Goal: Information Seeking & Learning: Learn about a topic

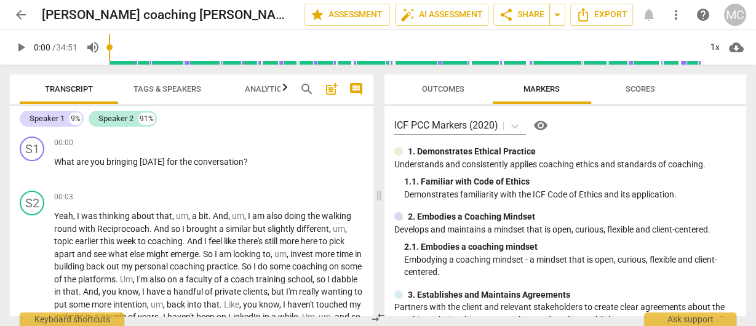
click at [675, 47] on input "range" at bounding box center [404, 47] width 591 height 39
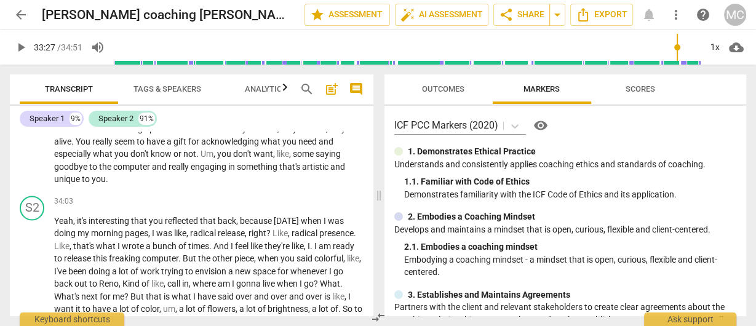
click at [23, 47] on span "play_arrow" at bounding box center [21, 47] width 15 height 15
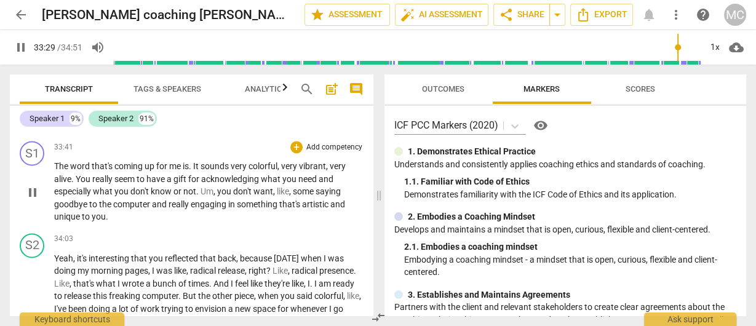
scroll to position [5253, 0]
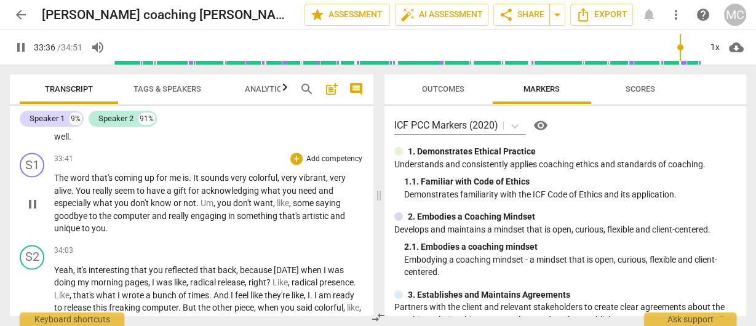
click at [63, 183] on span "The" at bounding box center [62, 178] width 16 height 10
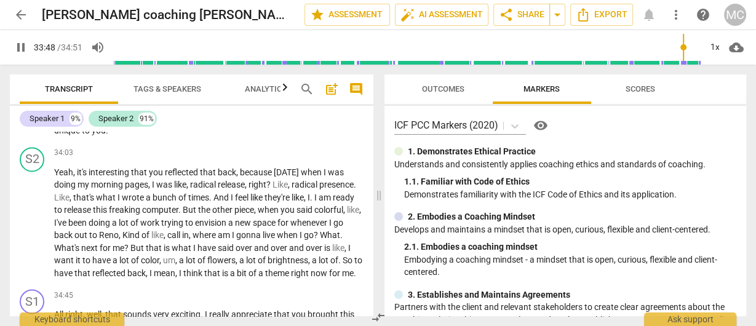
scroll to position [5351, 0]
click at [555, 50] on input "range" at bounding box center [407, 47] width 586 height 39
click at [531, 55] on input "range" at bounding box center [407, 47] width 586 height 39
click at [395, 55] on input "range" at bounding box center [407, 47] width 586 height 39
click at [286, 58] on input "range" at bounding box center [407, 47] width 586 height 39
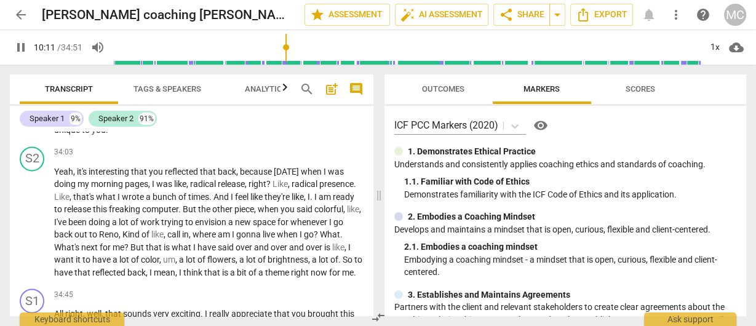
click at [260, 57] on input "range" at bounding box center [407, 47] width 586 height 39
click at [261, 58] on input "range" at bounding box center [404, 47] width 591 height 39
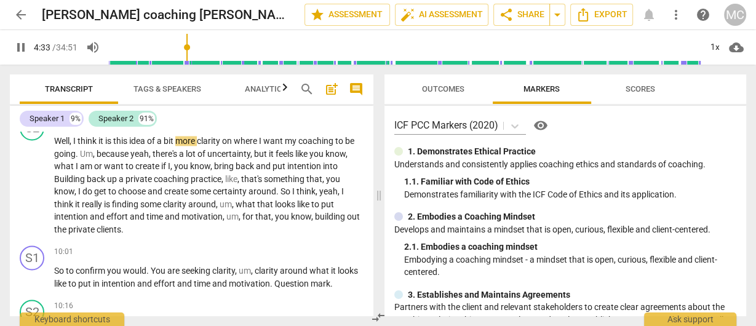
drag, startPoint x: 259, startPoint y: 54, endPoint x: 188, endPoint y: 58, distance: 70.8
click at [188, 58] on input "range" at bounding box center [404, 47] width 591 height 39
click at [20, 46] on span "pause" at bounding box center [21, 47] width 15 height 15
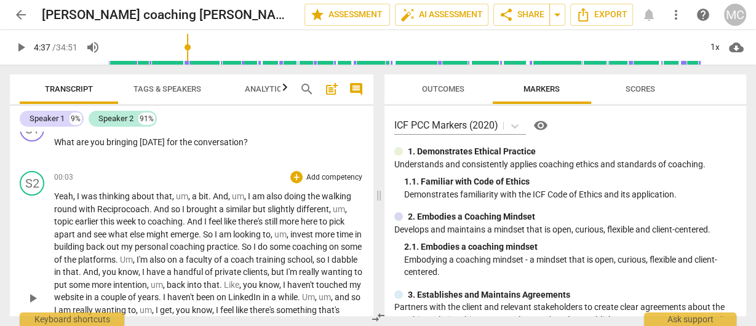
scroll to position [0, 0]
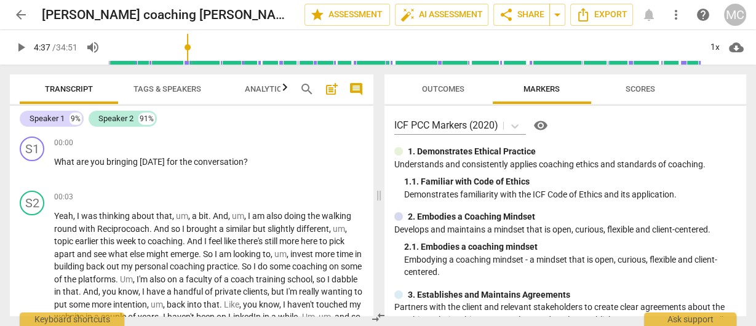
click at [141, 47] on input "range" at bounding box center [404, 47] width 591 height 39
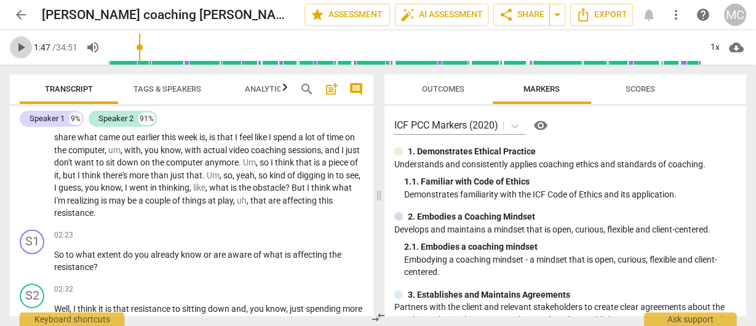
click at [24, 47] on span "play_arrow" at bounding box center [21, 47] width 15 height 15
drag, startPoint x: 128, startPoint y: 47, endPoint x: 88, endPoint y: 49, distance: 40.0
click at [109, 49] on input "range" at bounding box center [404, 47] width 591 height 39
click at [678, 49] on input "range" at bounding box center [404, 47] width 591 height 39
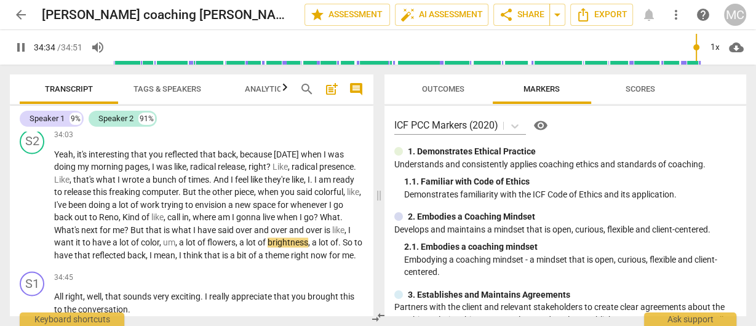
scroll to position [5505, 0]
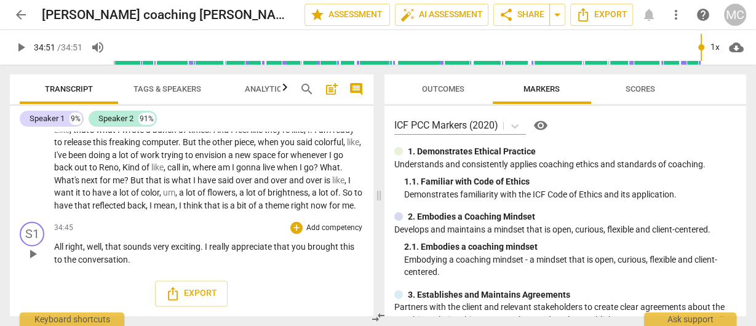
click at [55, 247] on span "All" at bounding box center [59, 247] width 11 height 10
click at [17, 47] on span "pause" at bounding box center [21, 47] width 15 height 15
type input "2090"
click at [20, 15] on span "arrow_back" at bounding box center [21, 14] width 15 height 15
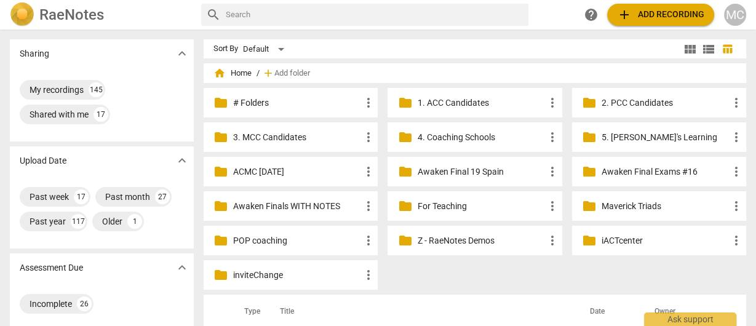
click at [660, 20] on span "add Add recording" at bounding box center [660, 14] width 87 height 15
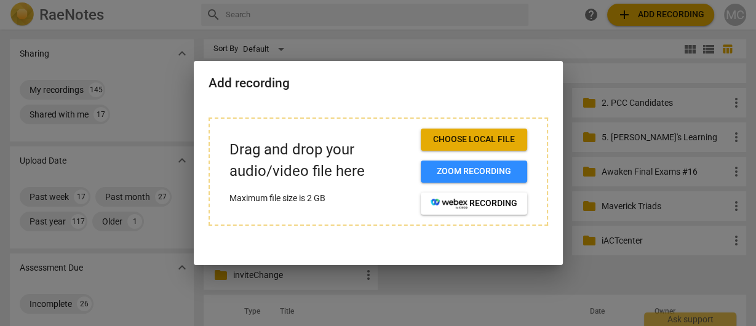
click at [462, 149] on button "Choose local file" at bounding box center [473, 139] width 106 height 22
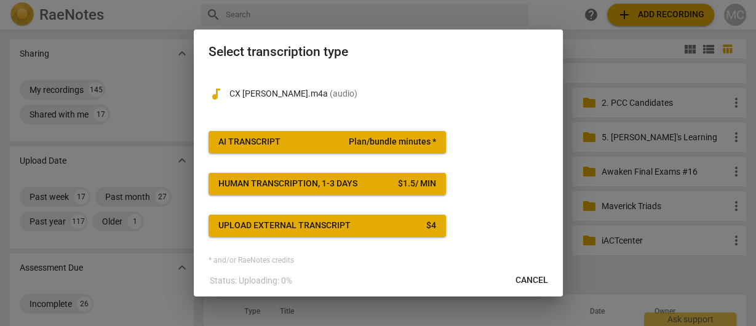
click at [343, 149] on button "AI Transcript Plan/bundle minutes *" at bounding box center [326, 142] width 237 height 22
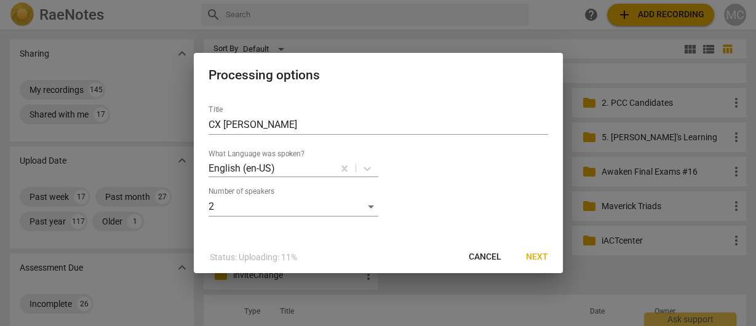
click at [540, 261] on span "Next" at bounding box center [537, 257] width 22 height 12
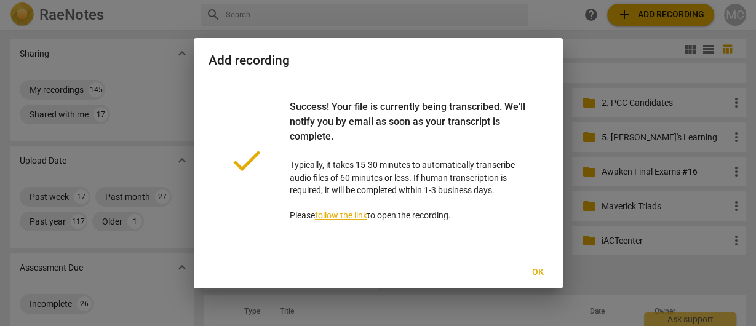
click at [534, 268] on span "Ok" at bounding box center [538, 272] width 20 height 12
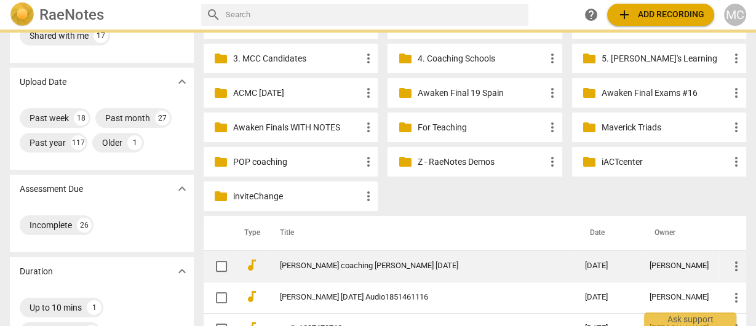
scroll to position [98, 0]
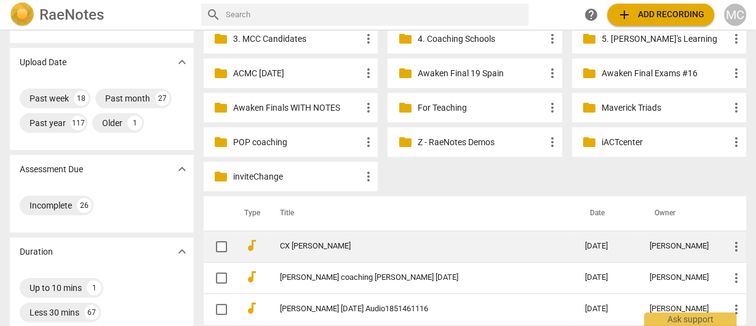
click at [349, 237] on td "CX [PERSON_NAME]" at bounding box center [420, 246] width 310 height 31
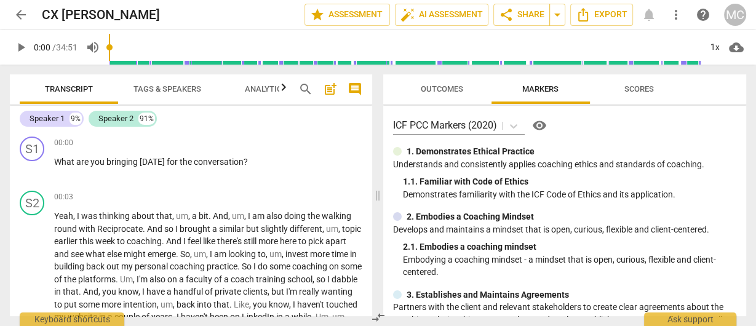
click at [30, 52] on span "play_arrow" at bounding box center [21, 47] width 22 height 15
click at [686, 56] on input "range" at bounding box center [407, 47] width 586 height 39
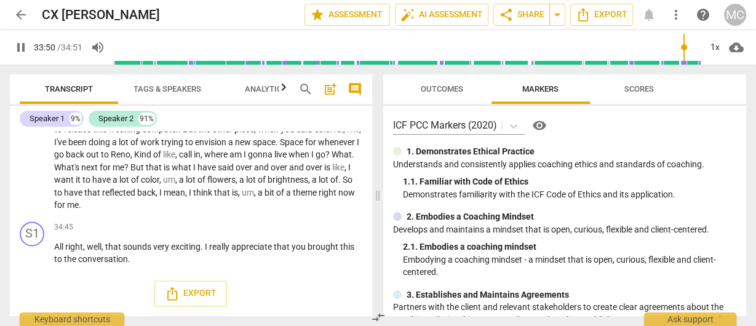
click at [682, 57] on input "range" at bounding box center [407, 47] width 586 height 39
click at [699, 51] on input "range" at bounding box center [407, 47] width 586 height 39
click at [295, 52] on input "range" at bounding box center [407, 47] width 586 height 39
click at [374, 50] on input "range" at bounding box center [407, 47] width 586 height 39
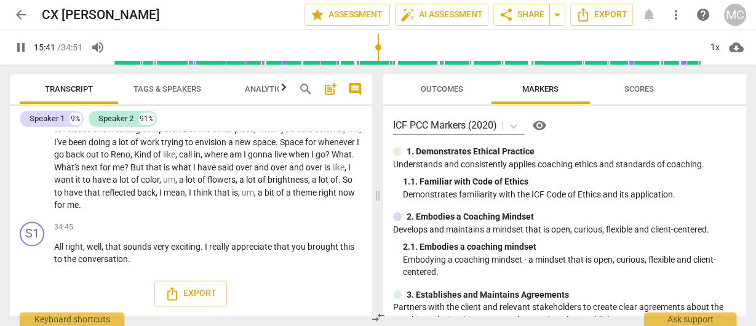
click at [379, 47] on input "range" at bounding box center [407, 47] width 586 height 39
click at [19, 49] on span "pause" at bounding box center [21, 47] width 15 height 15
type input "949"
click at [22, 9] on span "arrow_back" at bounding box center [21, 14] width 15 height 15
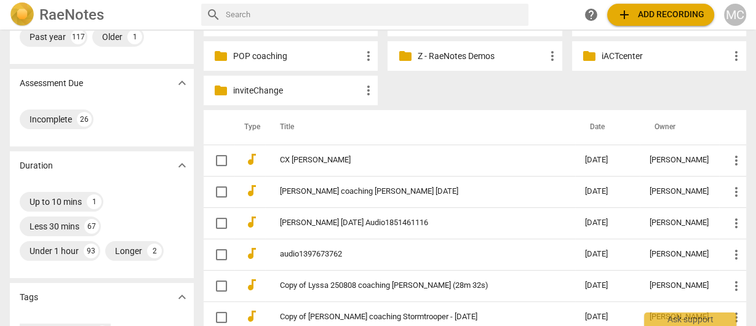
scroll to position [197, 0]
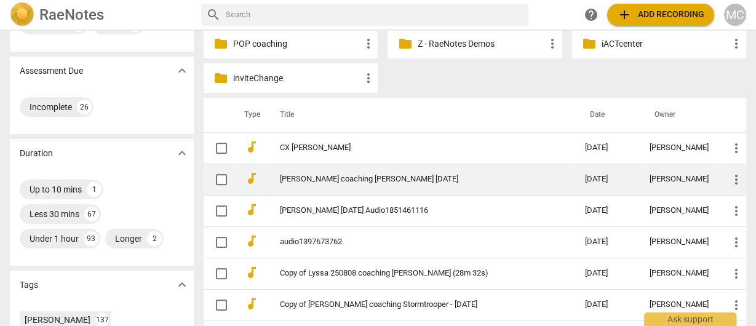
click at [298, 178] on link "[PERSON_NAME] coaching [PERSON_NAME] [DATE]" at bounding box center [410, 179] width 261 height 9
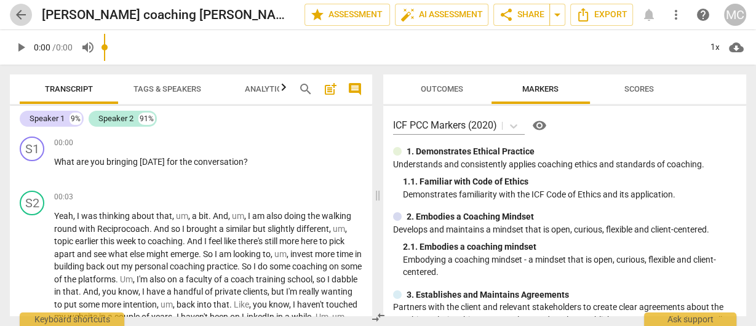
click at [19, 17] on span "arrow_back" at bounding box center [21, 14] width 15 height 15
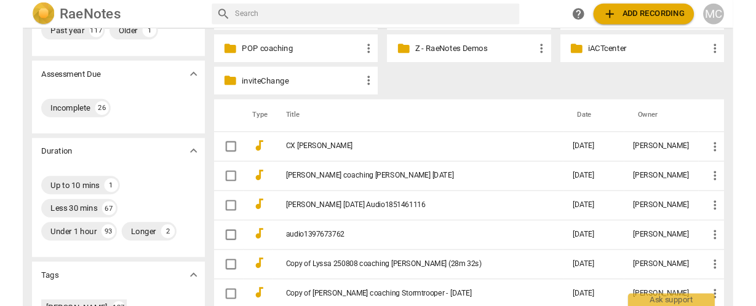
scroll to position [197, 0]
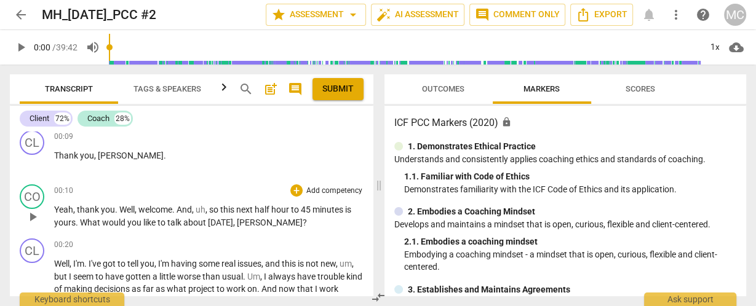
scroll to position [148, 0]
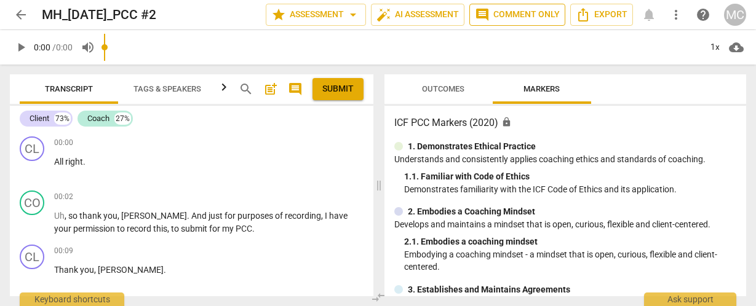
click at [534, 16] on span "comment Comment only" at bounding box center [517, 14] width 85 height 15
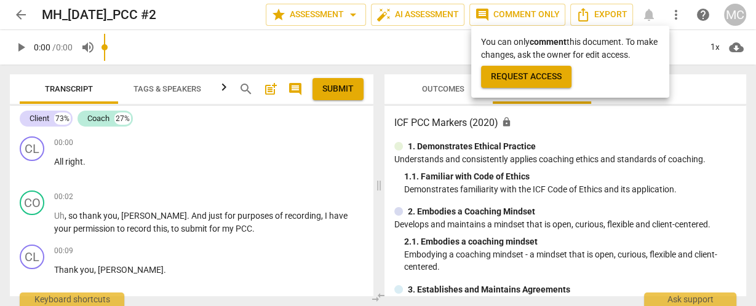
click at [524, 79] on span "Request access" at bounding box center [526, 77] width 71 height 12
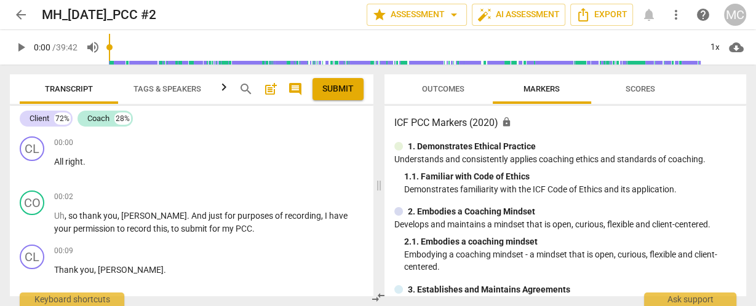
click at [26, 11] on span "arrow_back" at bounding box center [21, 14] width 15 height 15
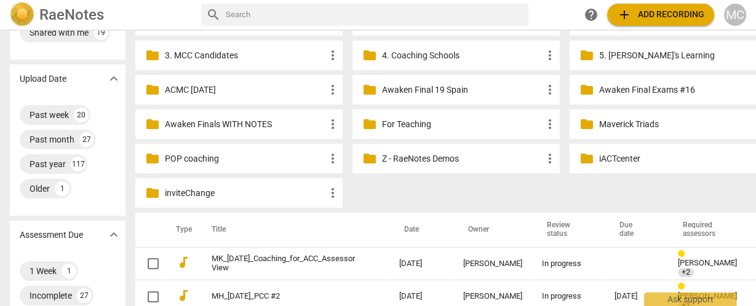
scroll to position [148, 0]
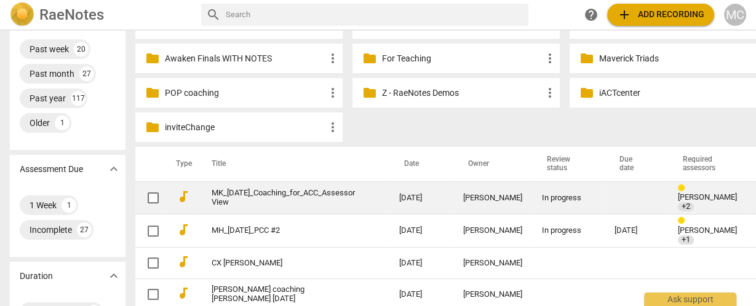
click at [278, 194] on link "MK_06.18.2025_Coaching_for_ACC_Assessor View" at bounding box center [282, 198] width 143 height 18
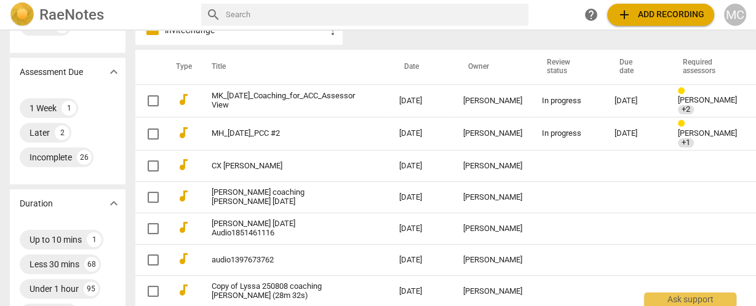
scroll to position [246, 0]
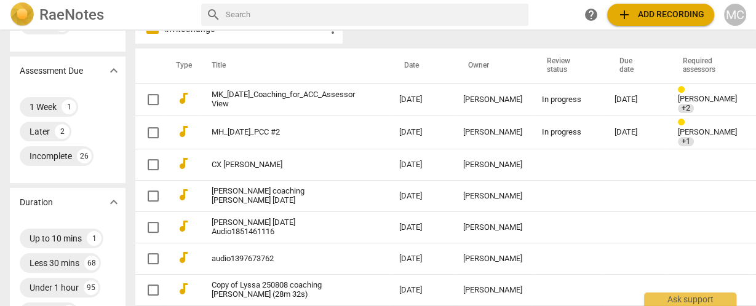
click at [269, 93] on link "MK_[DATE]_Coaching_for_ACC_Assessor View" at bounding box center [282, 99] width 143 height 18
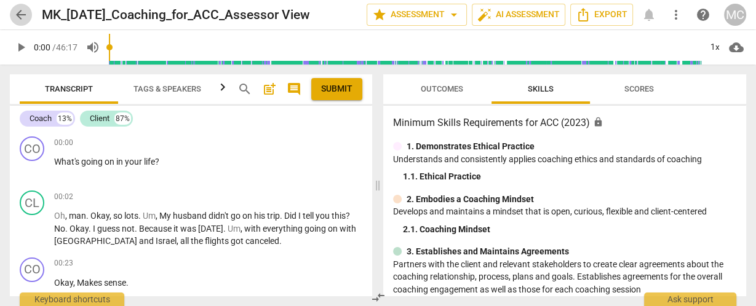
click at [20, 14] on span "arrow_back" at bounding box center [21, 14] width 15 height 15
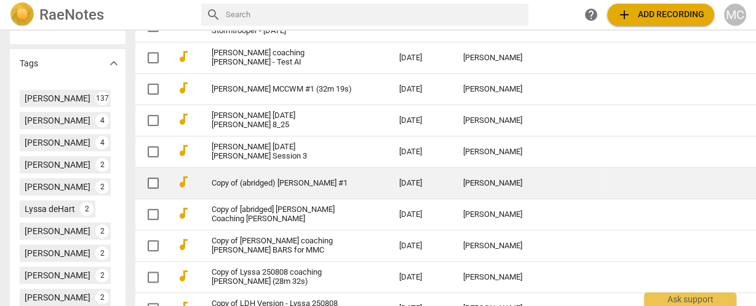
scroll to position [760, 0]
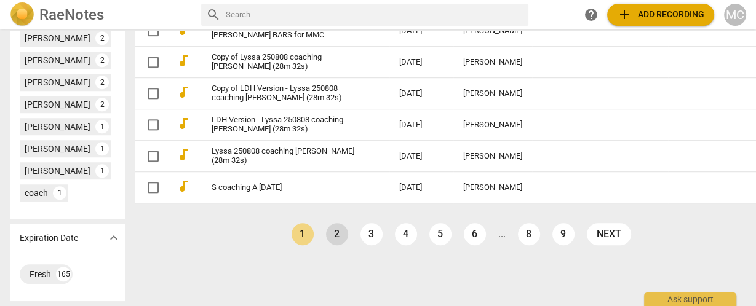
click at [326, 245] on link "2" at bounding box center [337, 234] width 22 height 22
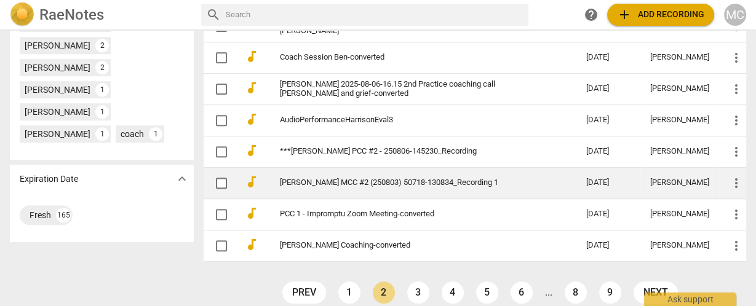
scroll to position [703, 0]
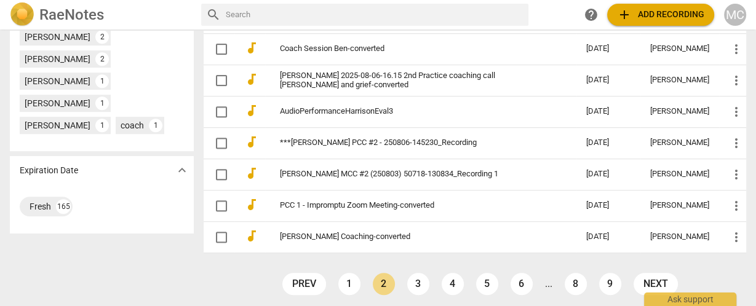
click at [355, 277] on link "1" at bounding box center [349, 284] width 22 height 22
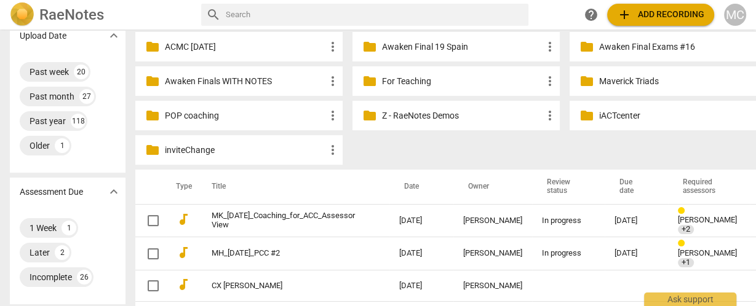
scroll to position [246, 0]
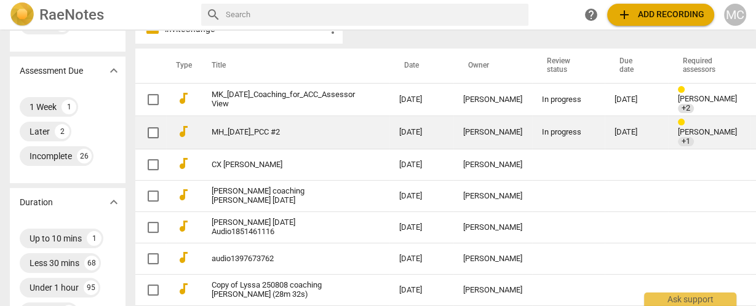
click at [328, 128] on link "MH_[DATE]_PCC #2" at bounding box center [282, 132] width 143 height 9
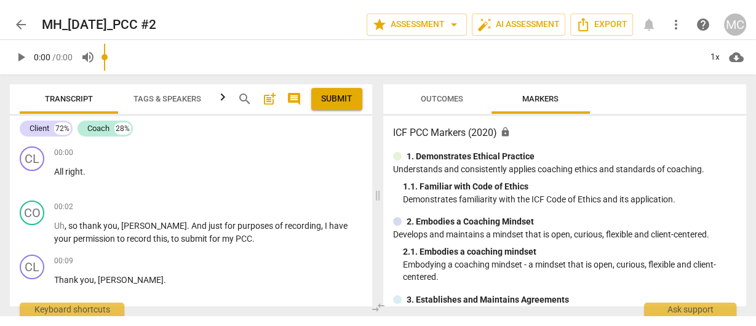
scroll to position [148, 0]
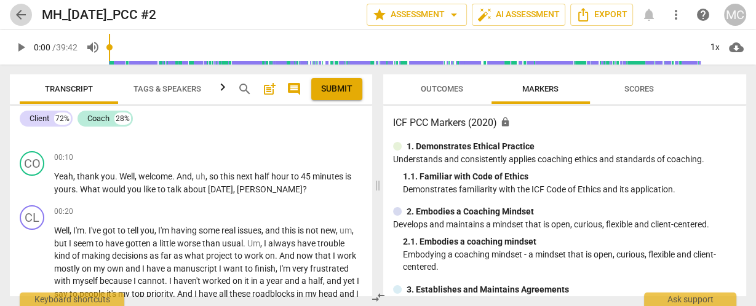
click at [17, 11] on span "arrow_back" at bounding box center [21, 14] width 15 height 15
